Goal: Check status: Check status

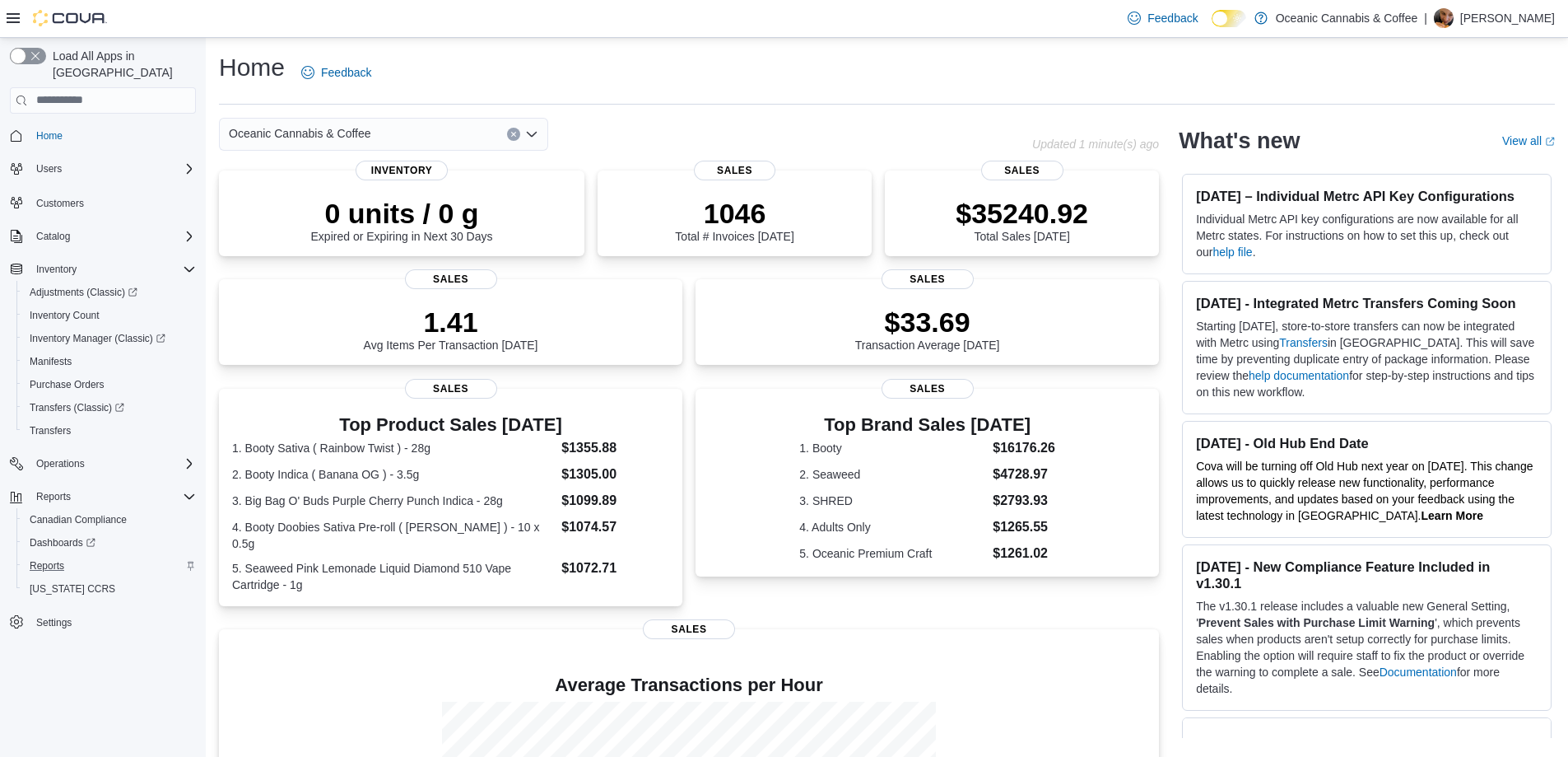
click at [72, 556] on div "Reports" at bounding box center [109, 566] width 173 height 20
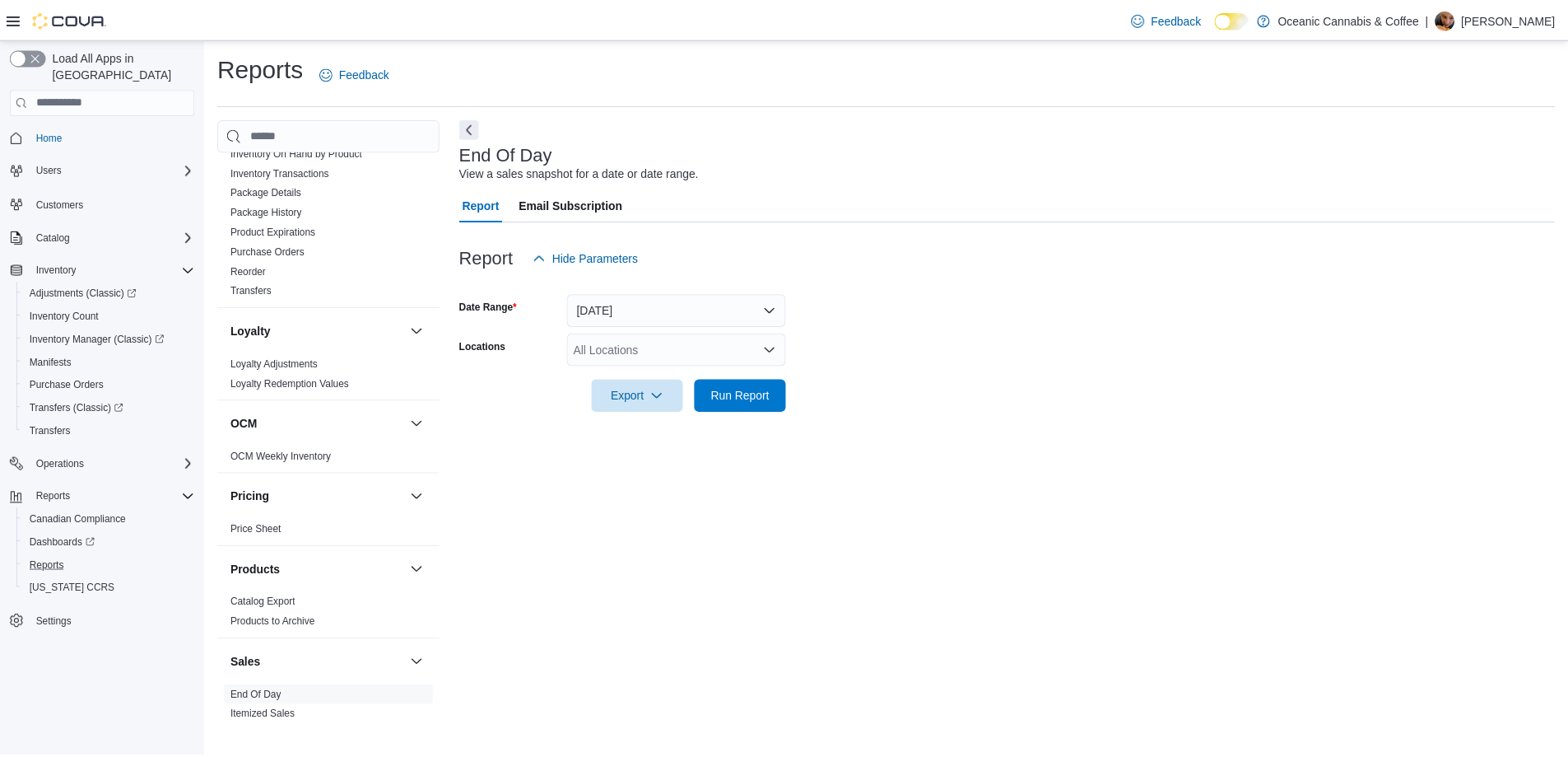
scroll to position [824, 0]
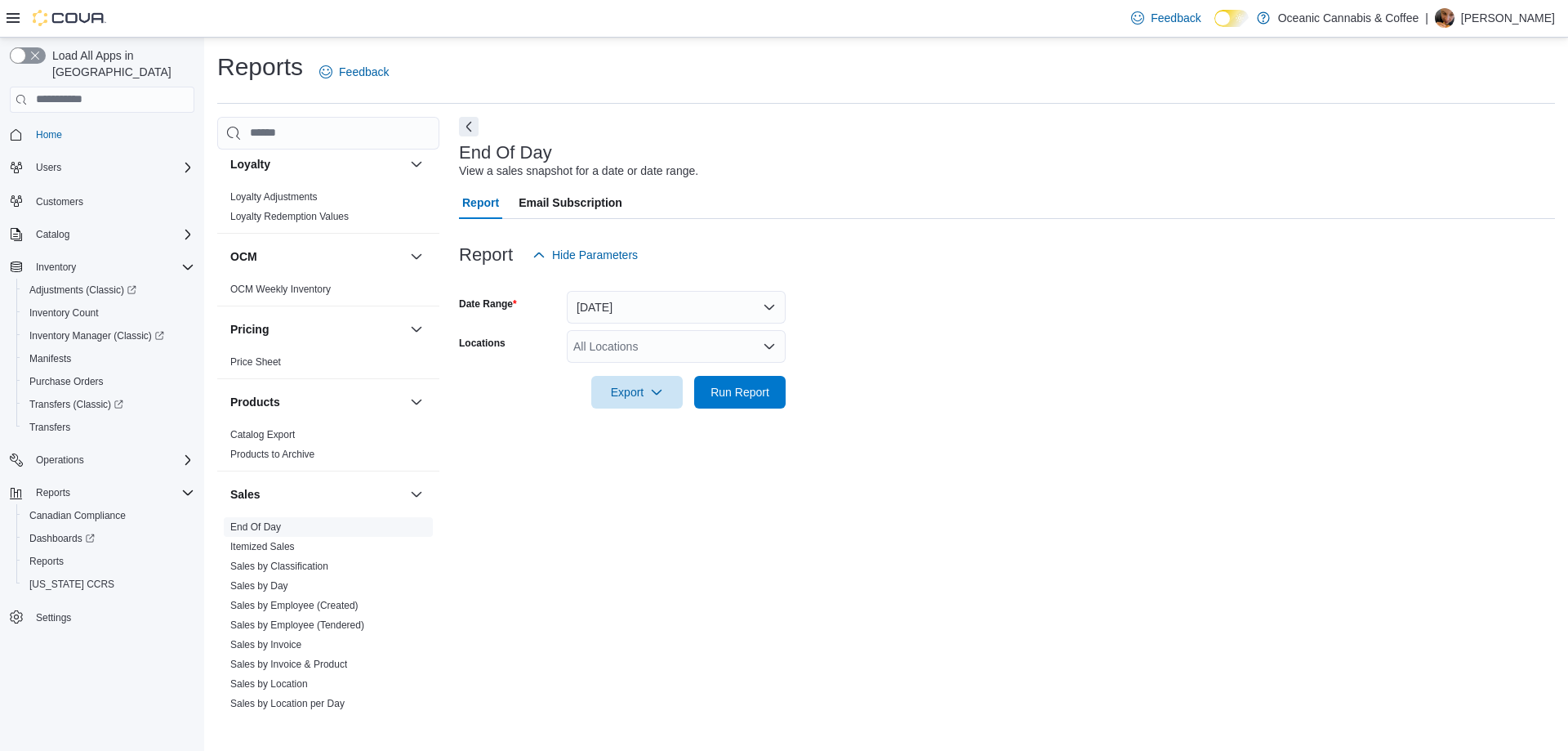
click at [267, 532] on span "End Of Day" at bounding box center [256, 527] width 51 height 13
click at [625, 308] on button "Today" at bounding box center [676, 307] width 219 height 33
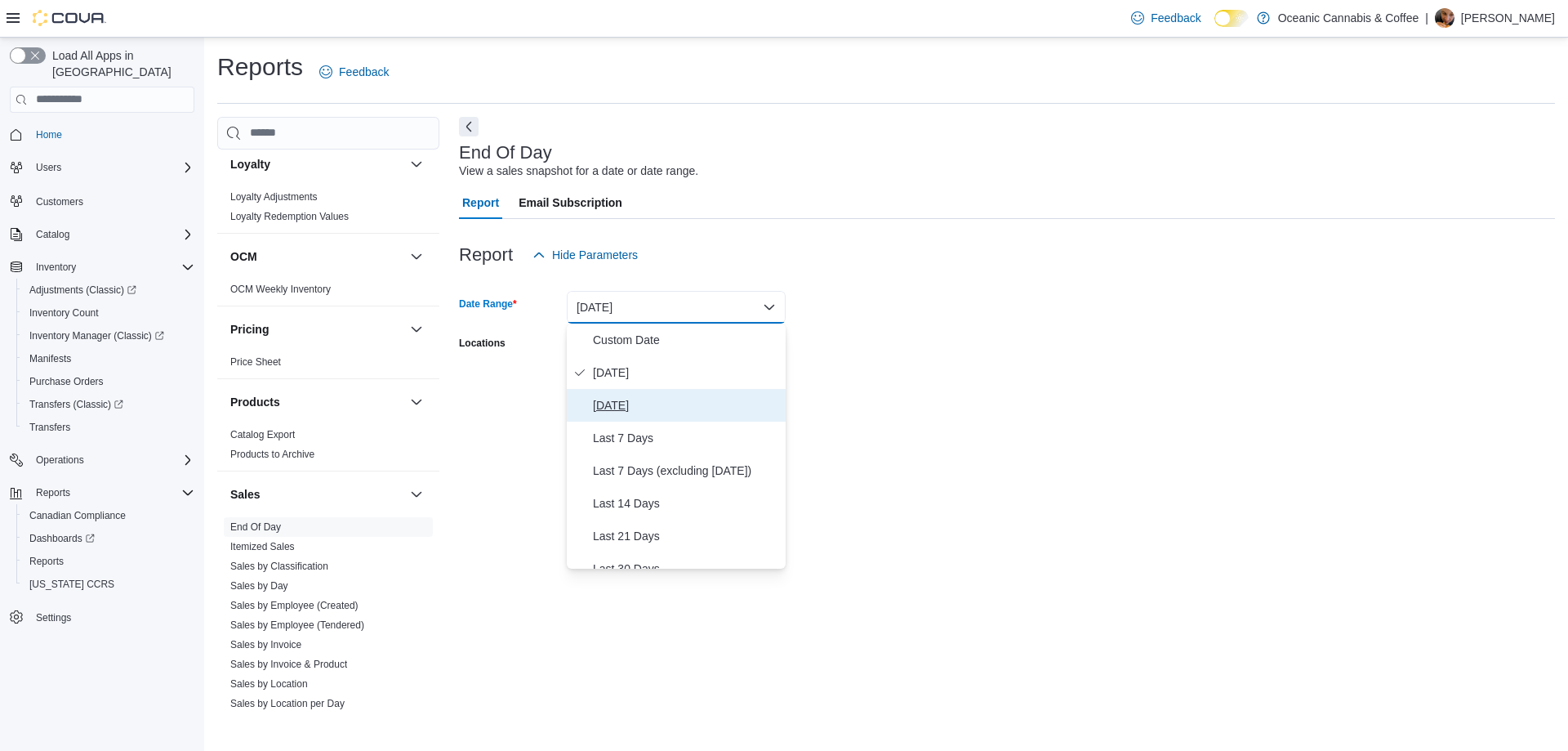
click at [641, 400] on span "Yesterday" at bounding box center [686, 405] width 186 height 20
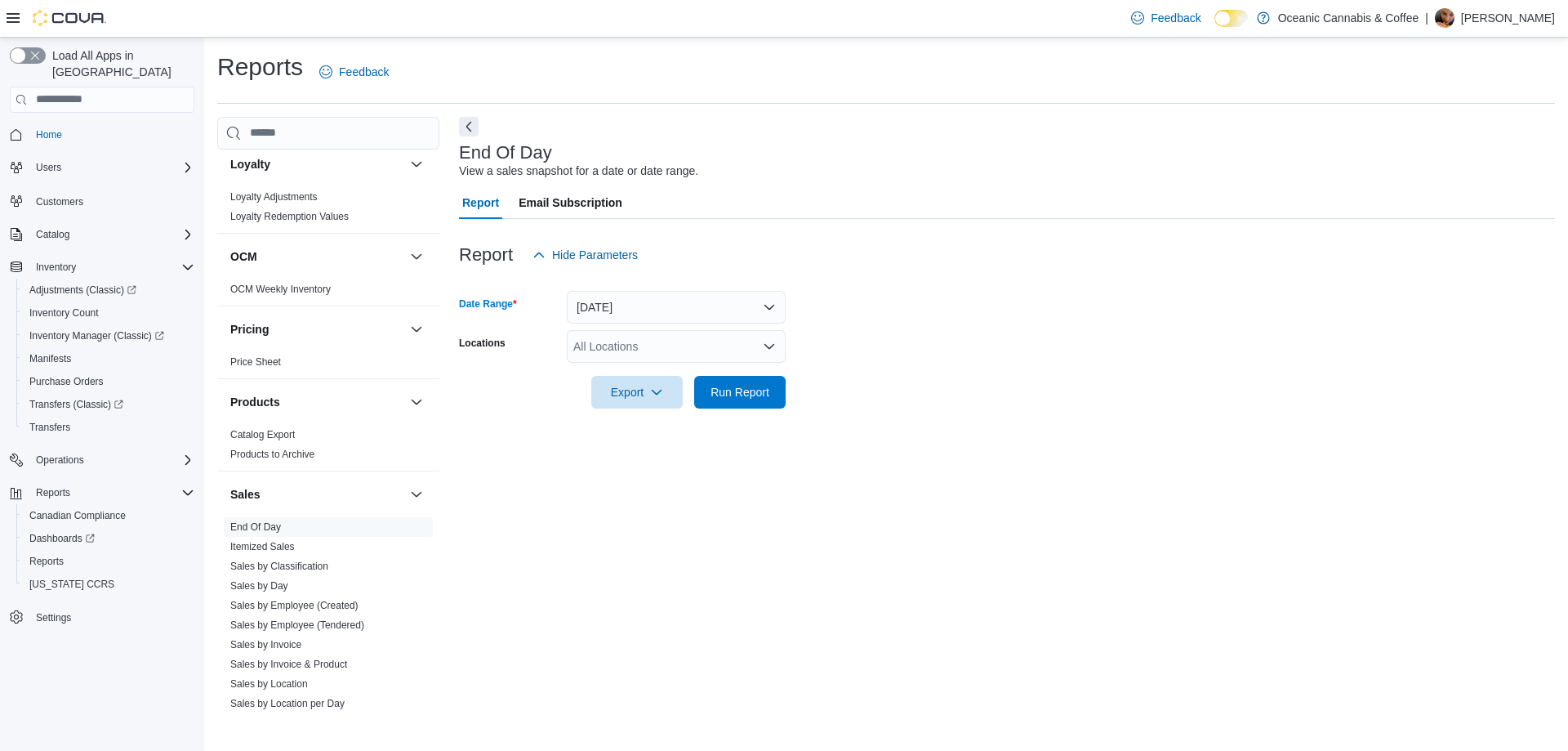
click at [629, 349] on div "All Locations" at bounding box center [676, 346] width 219 height 33
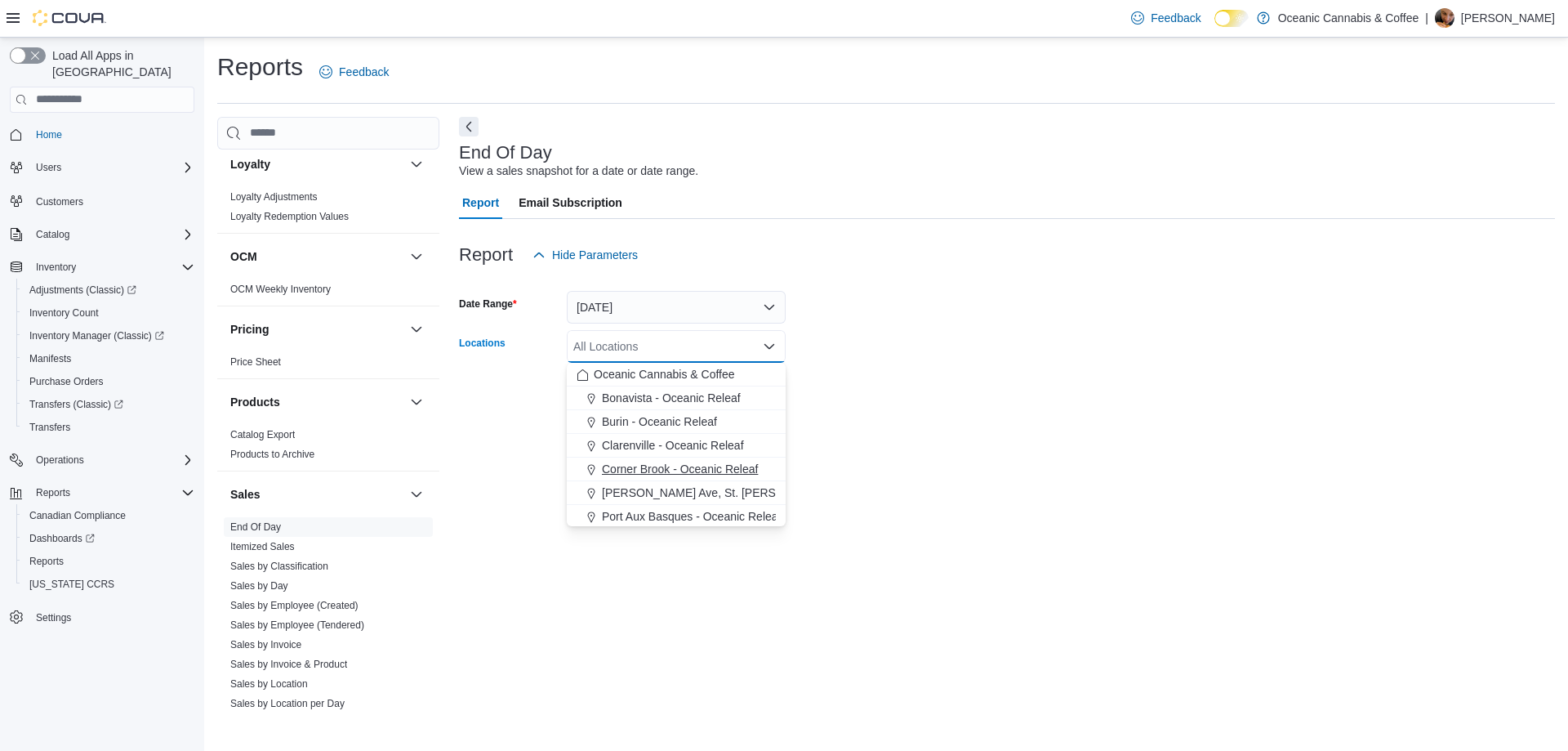
click at [652, 461] on span "Corner Brook - Oceanic Releaf" at bounding box center [680, 469] width 156 height 16
click at [892, 410] on div at bounding box center [1007, 418] width 1096 height 20
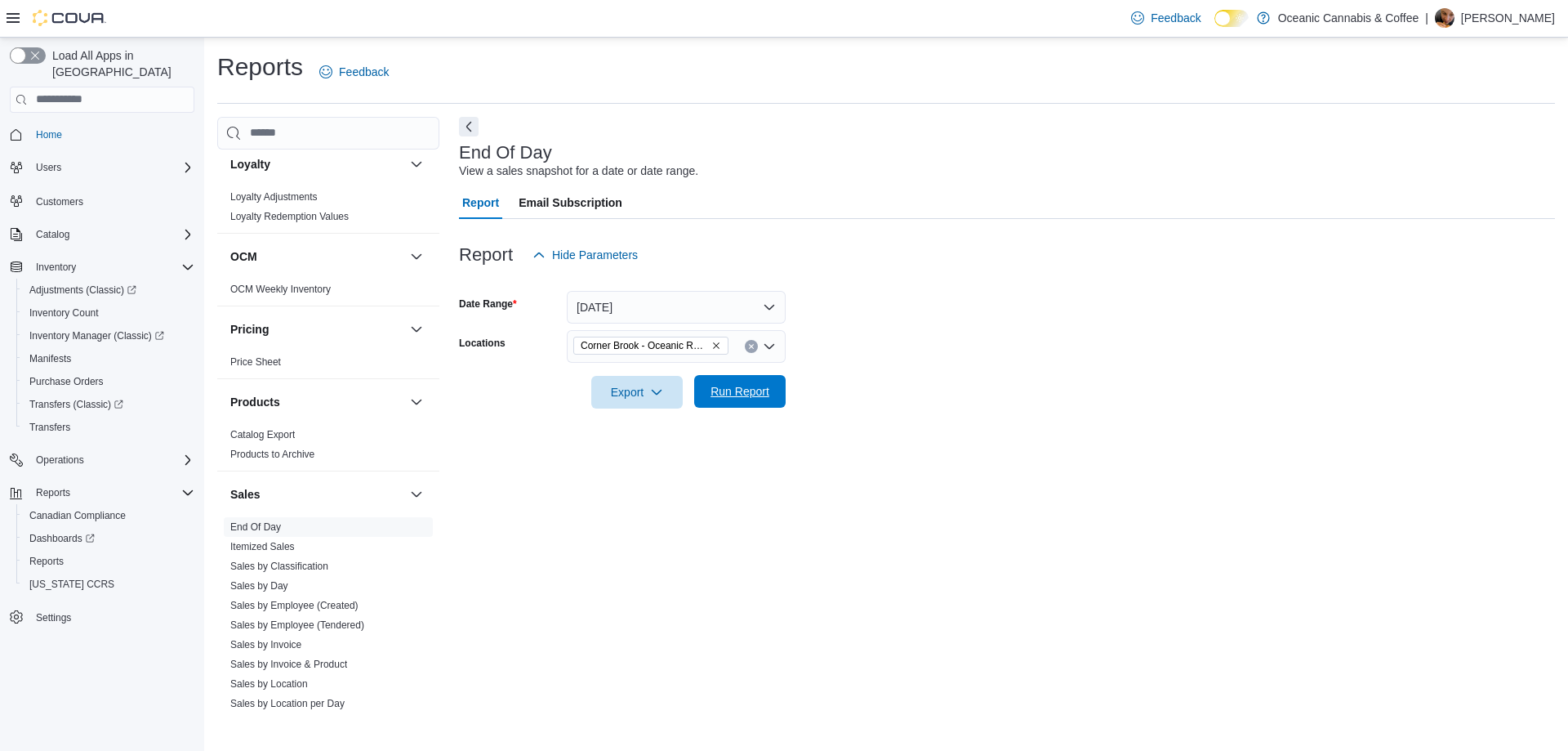
click at [735, 391] on span "Run Report" at bounding box center [740, 391] width 59 height 16
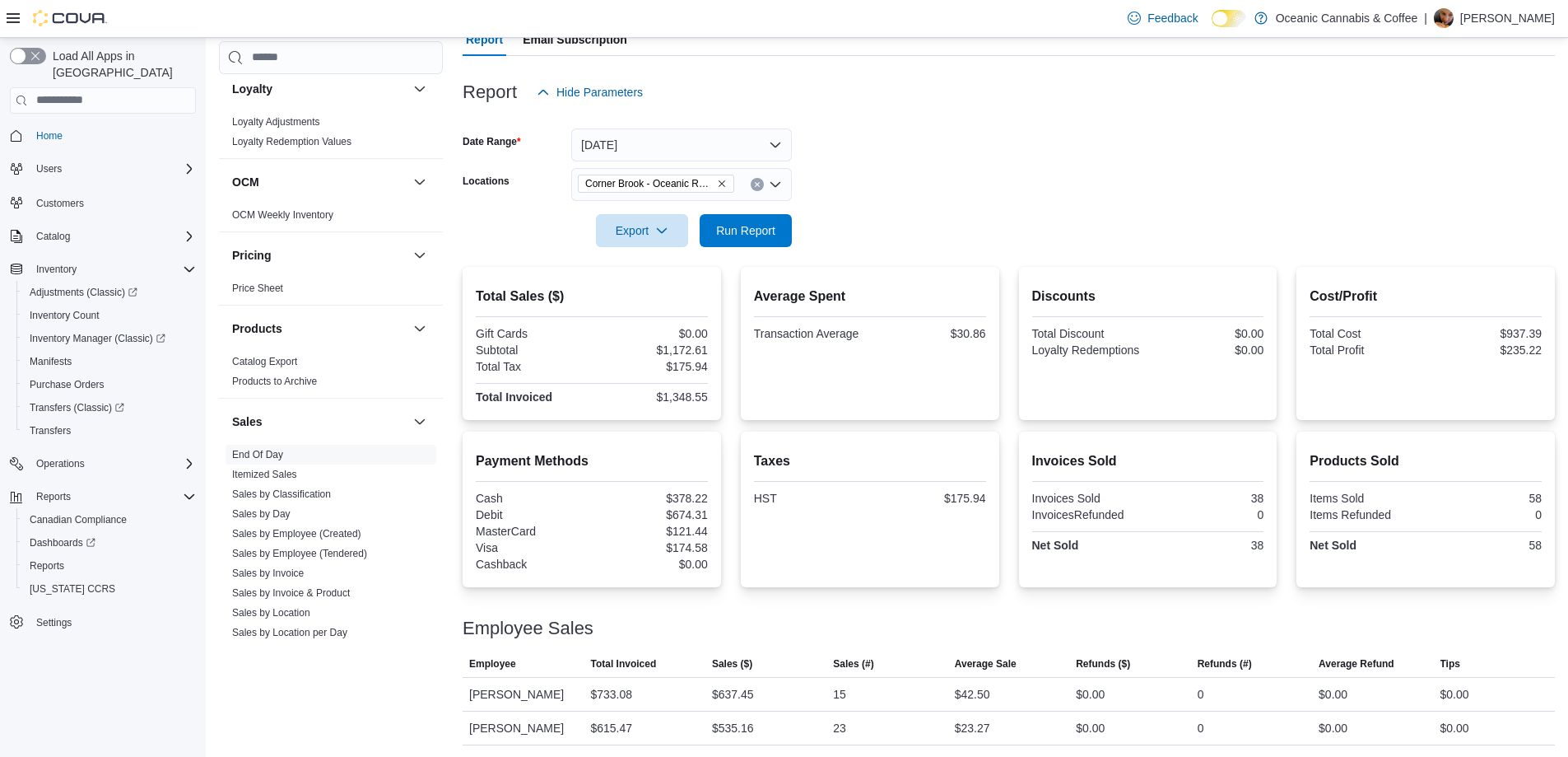
scroll to position [166, 0]
